Goal: Check status

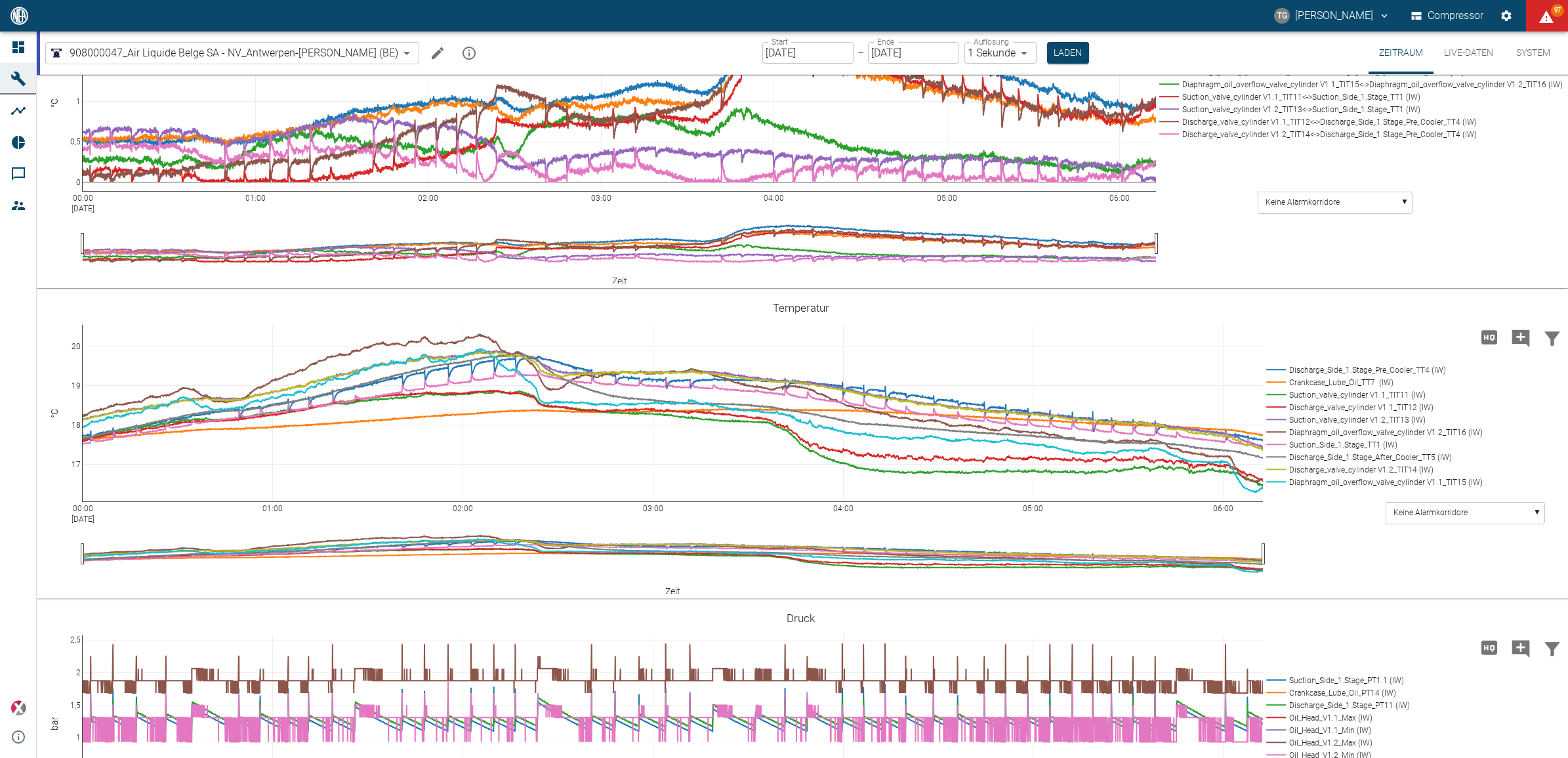
scroll to position [246, 0]
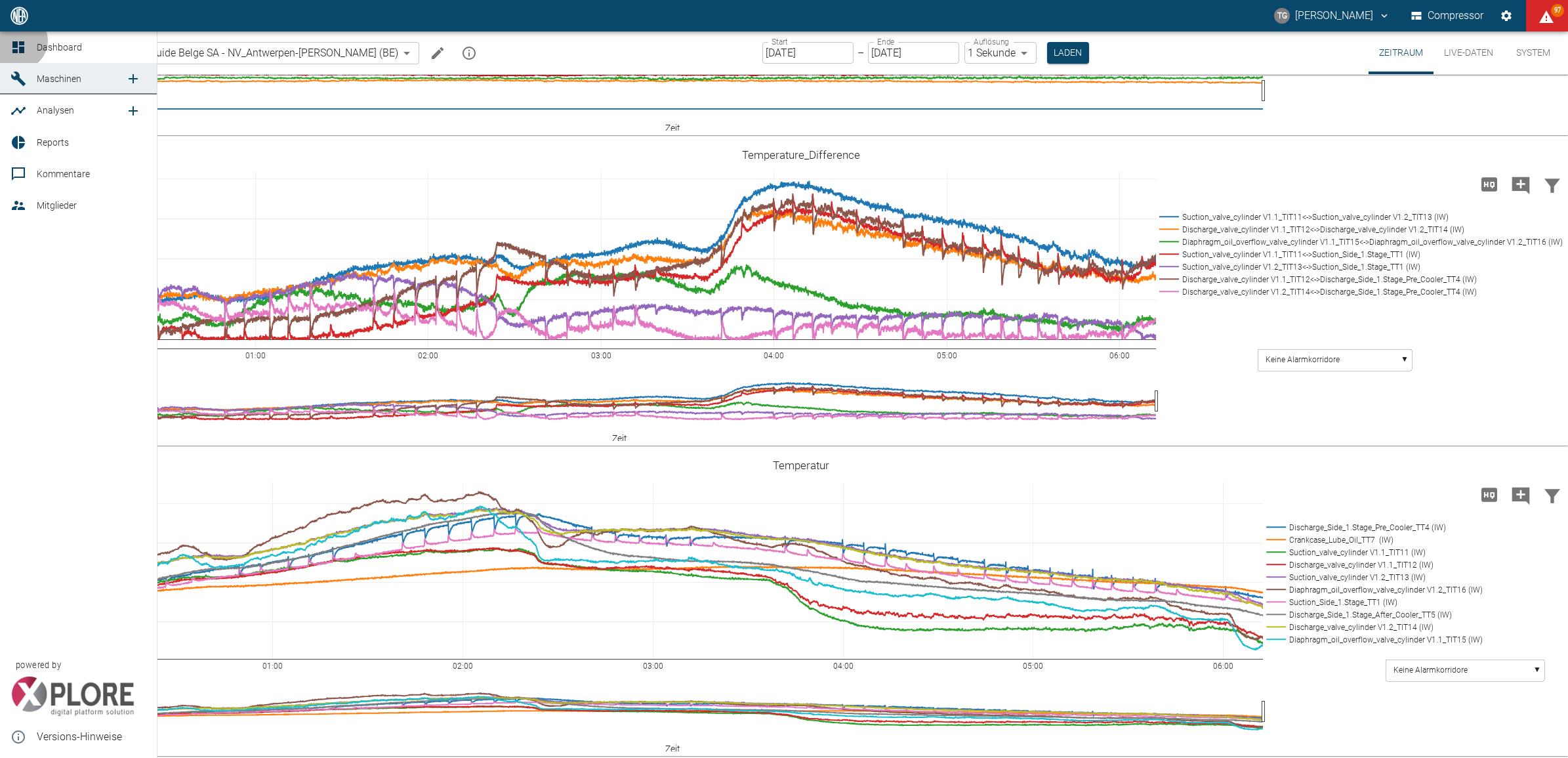
click at [19, 41] on icon at bounding box center [18, 47] width 16 height 16
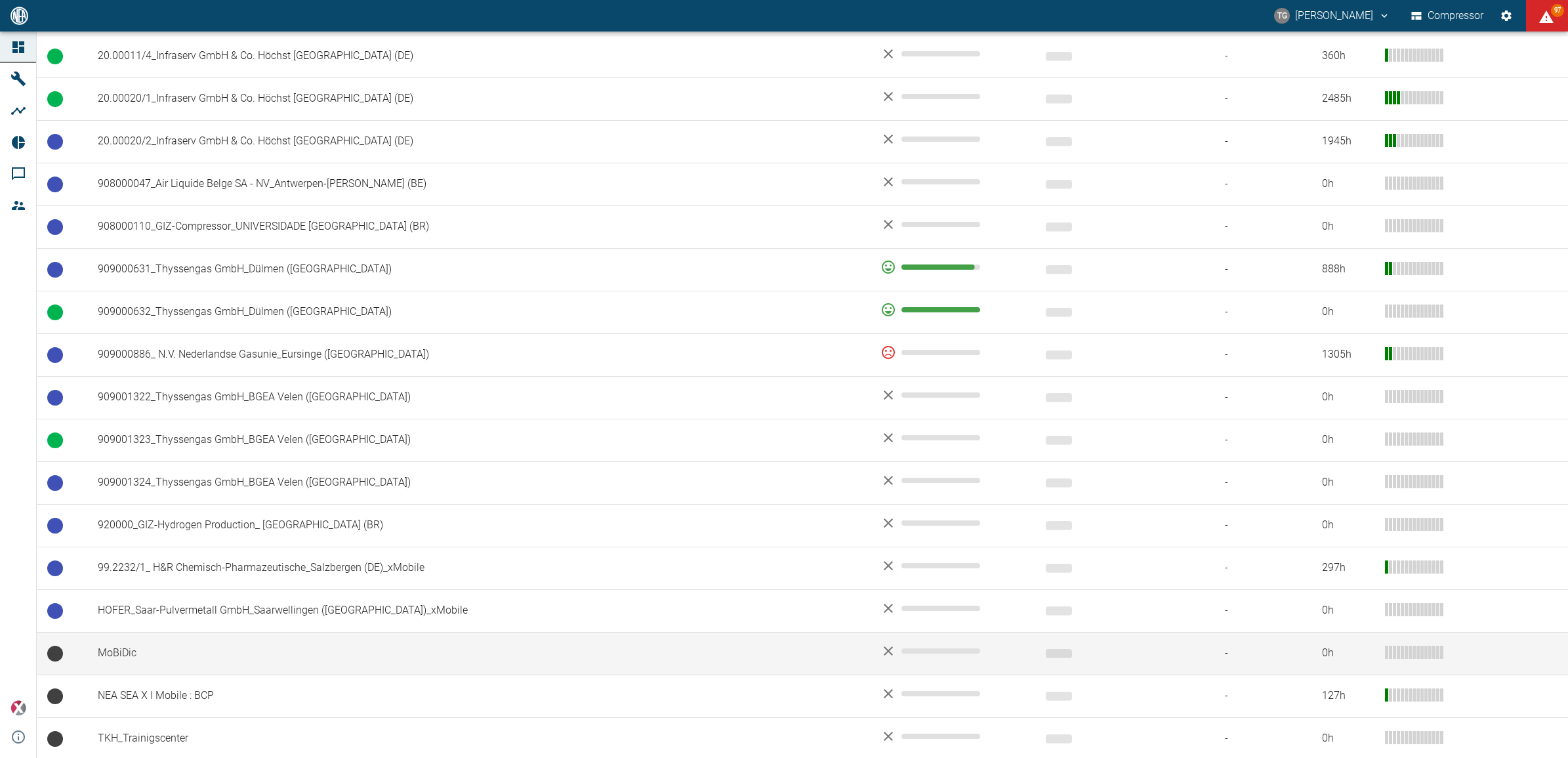
scroll to position [807, 0]
